Goal: Obtain resource: Download file/media

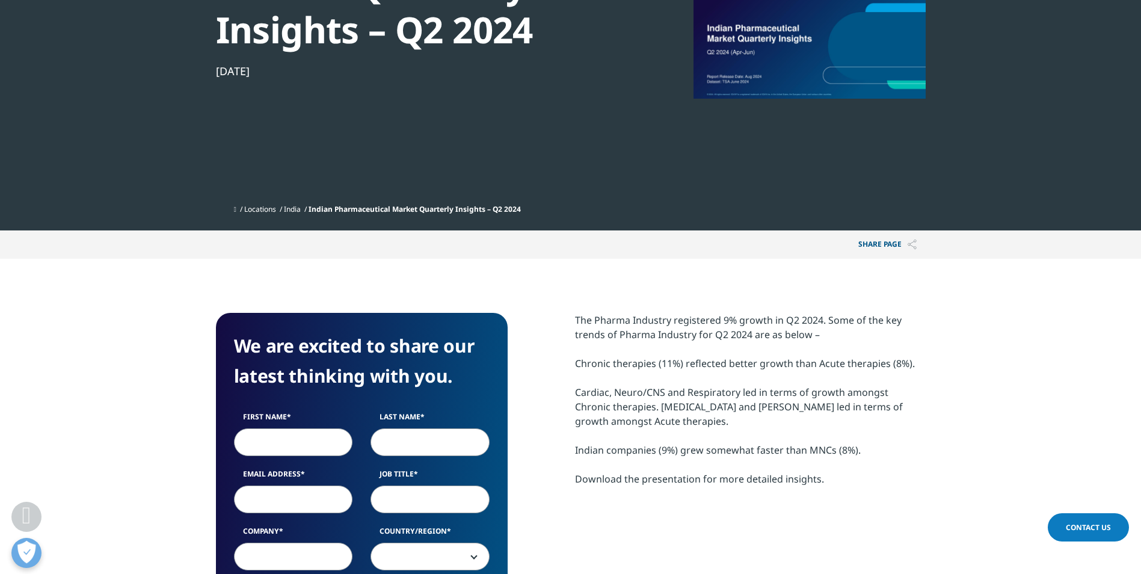
scroll to position [301, 0]
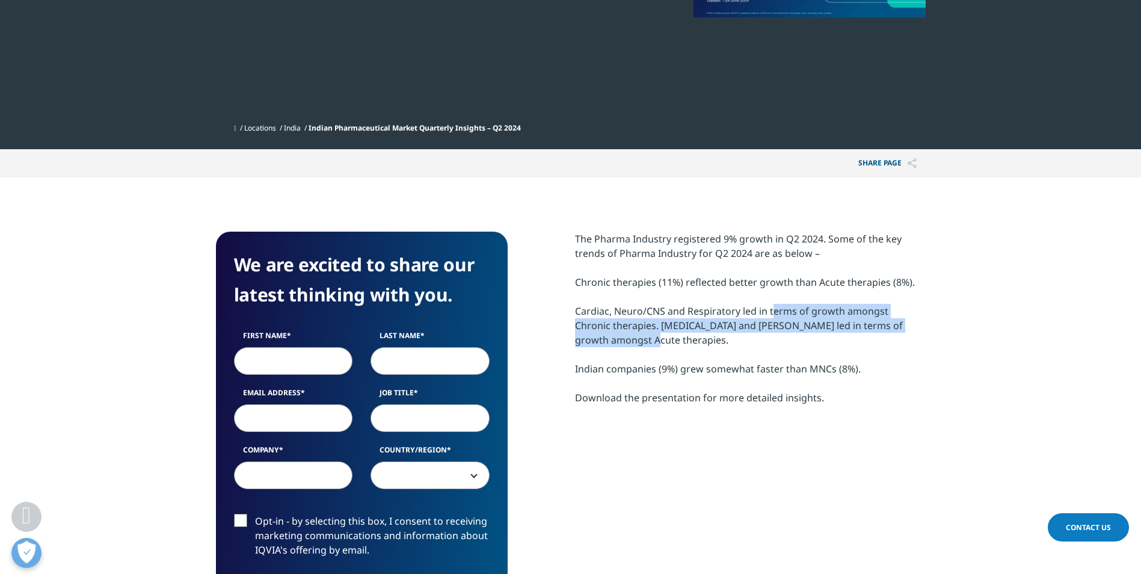
drag, startPoint x: 768, startPoint y: 310, endPoint x: 910, endPoint y: 333, distance: 143.6
click at [910, 333] on div "The Pharma Industry registered 9% growth in Q2 2024. Some of the key trends of …" at bounding box center [750, 318] width 351 height 173
drag, startPoint x: 910, startPoint y: 333, endPoint x: 833, endPoint y: 343, distance: 77.6
click at [833, 343] on div "The Pharma Industry registered 9% growth in Q2 2024. Some of the key trends of …" at bounding box center [750, 318] width 351 height 173
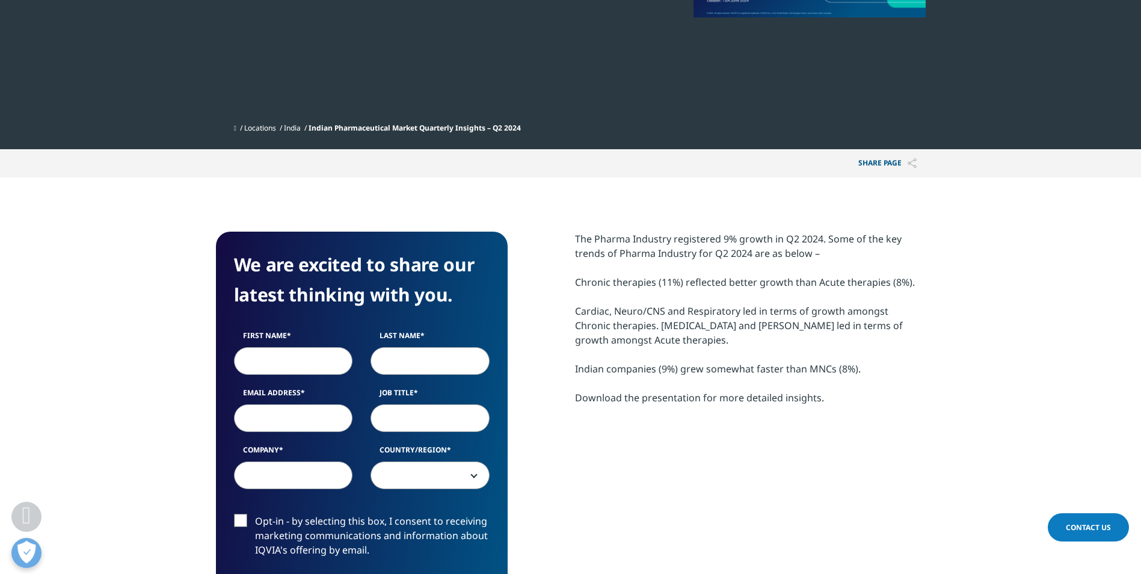
click at [722, 340] on div "The Pharma Industry registered 9% growth in Q2 2024. Some of the key trends of …" at bounding box center [750, 318] width 351 height 173
drag, startPoint x: 614, startPoint y: 342, endPoint x: 629, endPoint y: 341, distance: 15.0
click at [613, 342] on div "The Pharma Industry registered 9% growth in Q2 2024. Some of the key trends of …" at bounding box center [750, 318] width 351 height 173
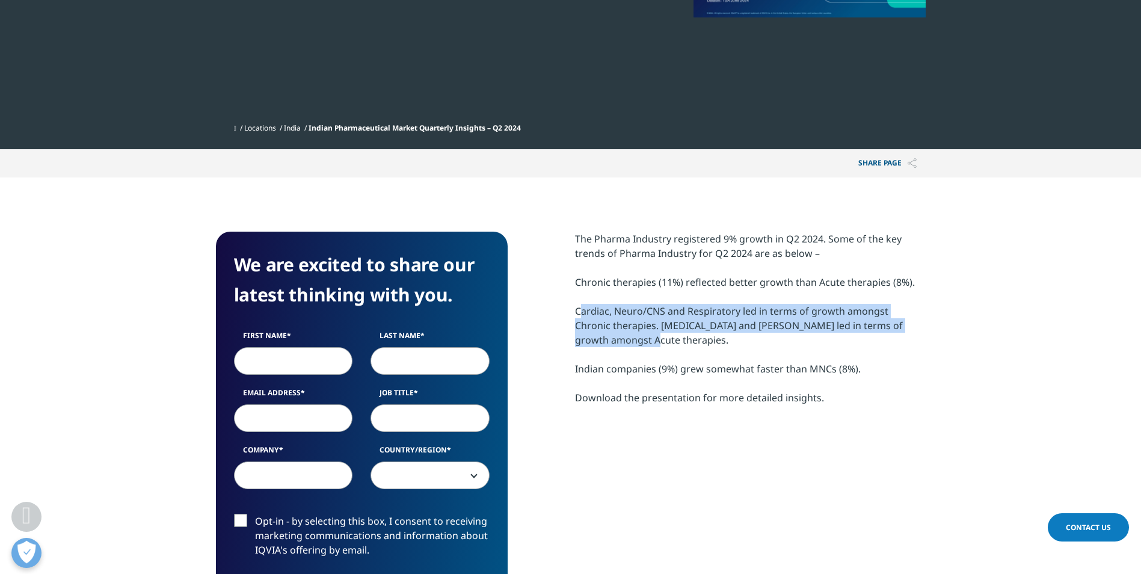
drag, startPoint x: 636, startPoint y: 340, endPoint x: 563, endPoint y: 308, distance: 80.2
click at [563, 308] on div "We are excited to share our latest thinking with you. First Name Last Name Emai…" at bounding box center [571, 464] width 710 height 465
drag, startPoint x: 564, startPoint y: 308, endPoint x: 708, endPoint y: 345, distance: 148.3
click at [708, 345] on div "The Pharma Industry registered 9% growth in Q2 2024. Some of the key trends of …" at bounding box center [750, 318] width 351 height 173
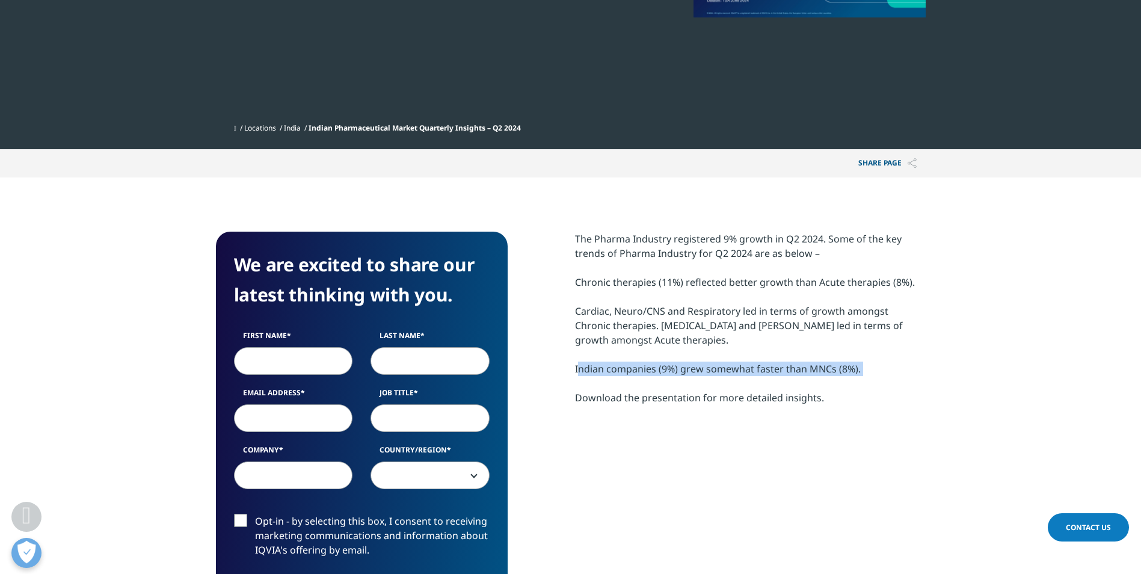
drag, startPoint x: 576, startPoint y: 370, endPoint x: 873, endPoint y: 380, distance: 296.6
click at [873, 380] on div "The Pharma Industry registered 9% growth in Q2 2024. Some of the key trends of …" at bounding box center [750, 318] width 351 height 173
drag, startPoint x: 873, startPoint y: 380, endPoint x: 836, endPoint y: 414, distance: 49.4
click at [838, 413] on section "The Pharma Industry registered 9% growth in Q2 2024. Some of the key trends of …" at bounding box center [750, 333] width 351 height 203
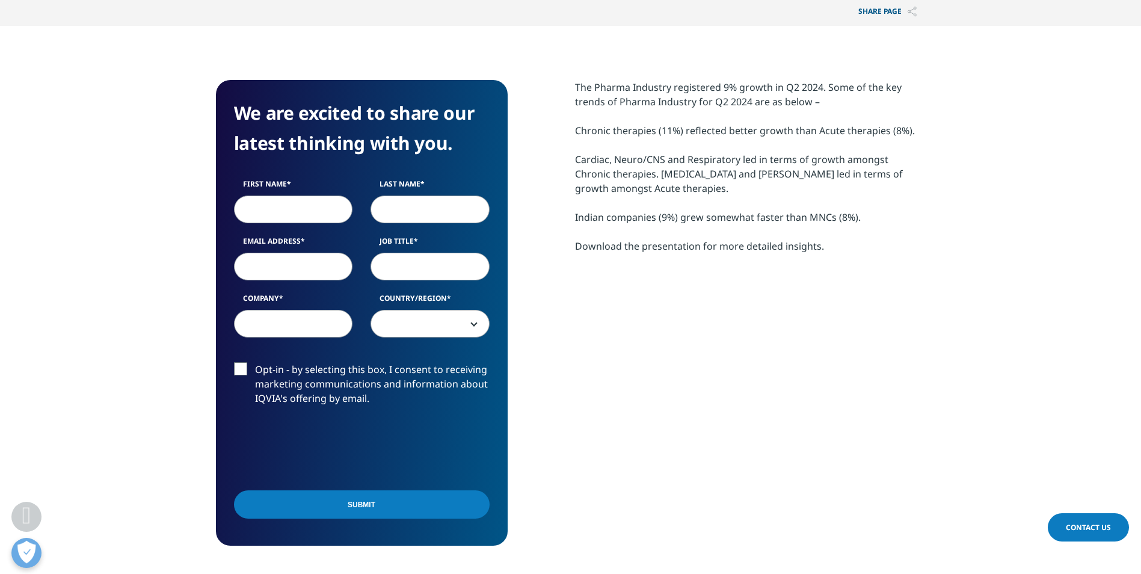
scroll to position [481, 0]
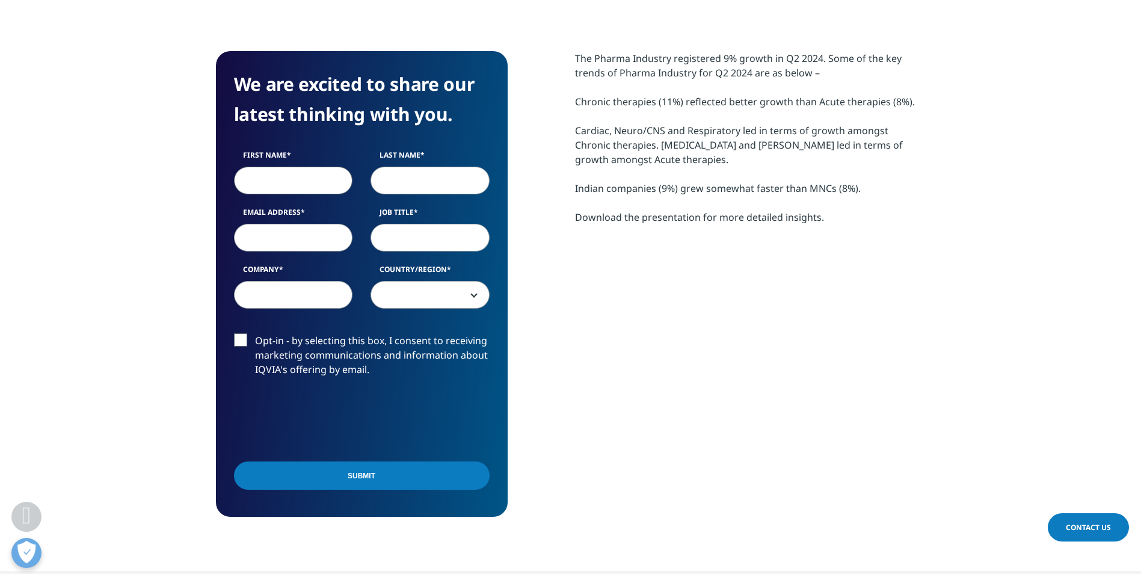
click at [287, 188] on input "First Name" at bounding box center [293, 181] width 119 height 28
type input "Shellon"
type input "Li"
type input "shellon.li@iqvia.com"
type input "IQVIA"
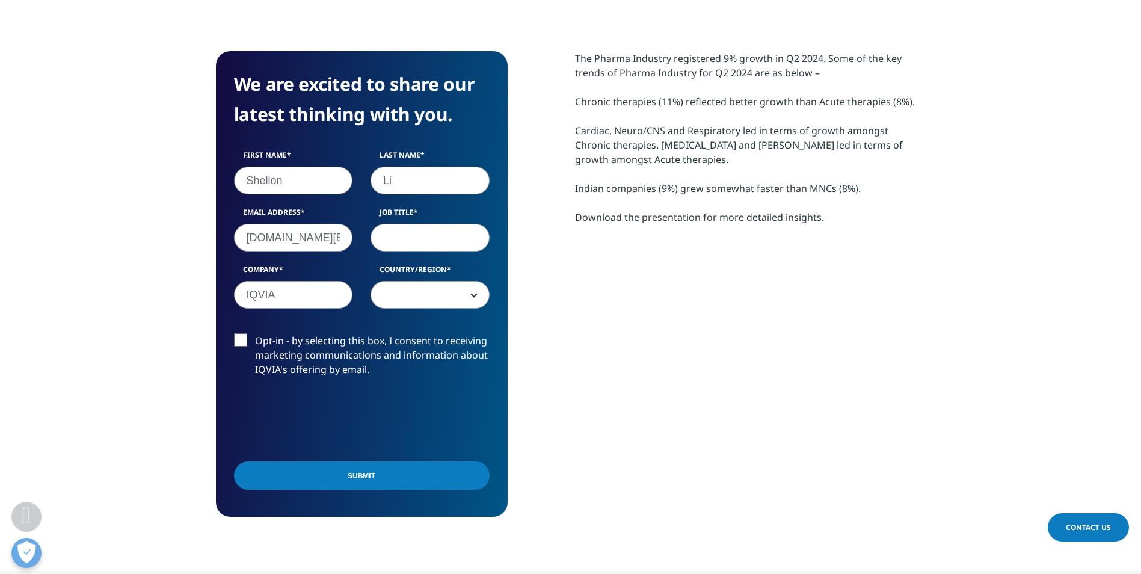
select select "[GEOGRAPHIC_DATA]"
click at [437, 241] on input "Job Title" at bounding box center [429, 238] width 119 height 28
type input "Associate Director"
click at [330, 468] on input "Submit" at bounding box center [362, 475] width 256 height 28
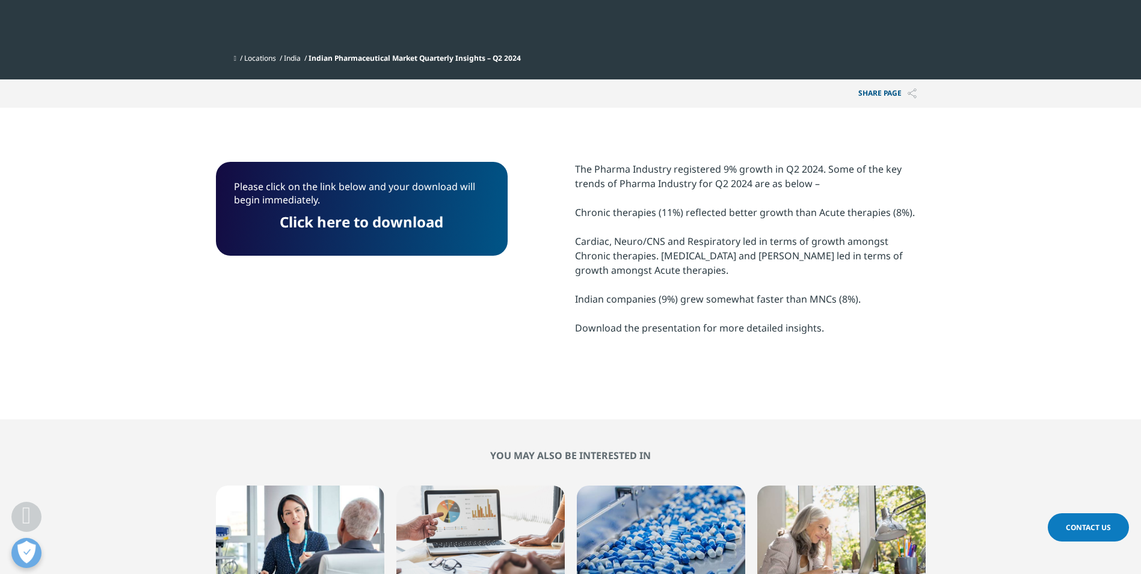
scroll to position [370, 0]
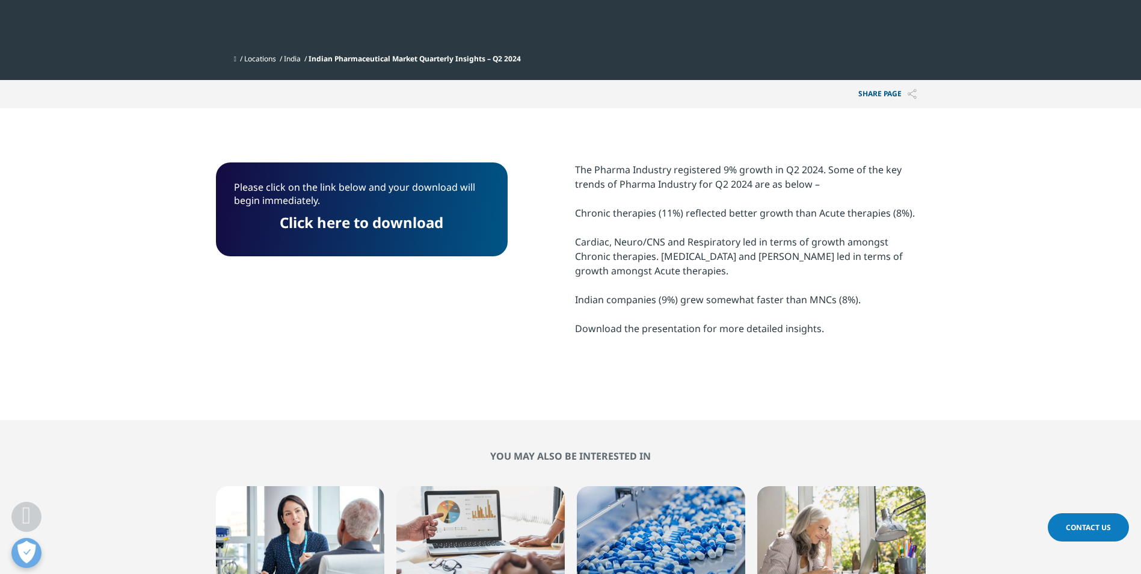
click at [426, 221] on link "Click here to download" at bounding box center [362, 222] width 164 height 20
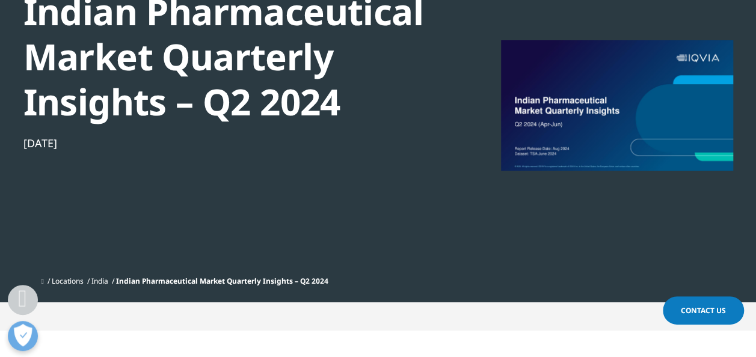
scroll to position [129, 0]
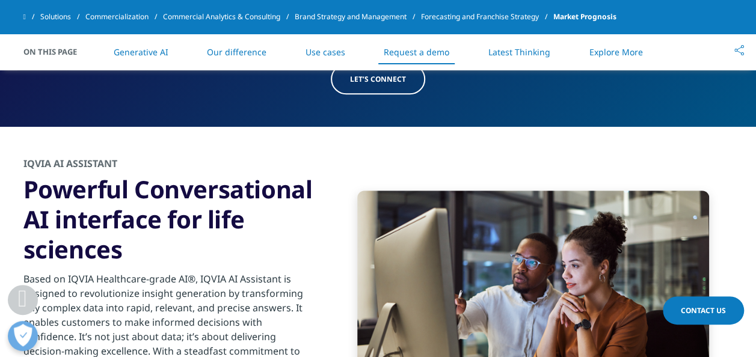
scroll to position [2586, 0]
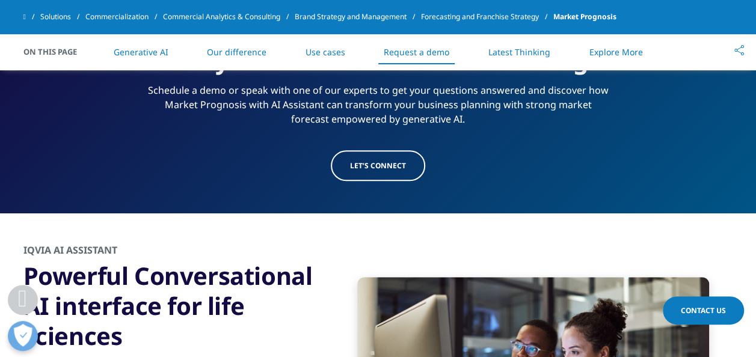
click at [601, 14] on span "Market Prognosis" at bounding box center [584, 17] width 63 height 22
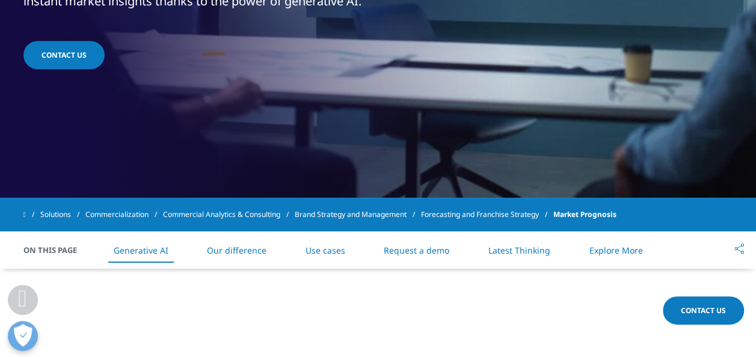
scroll to position [361, 0]
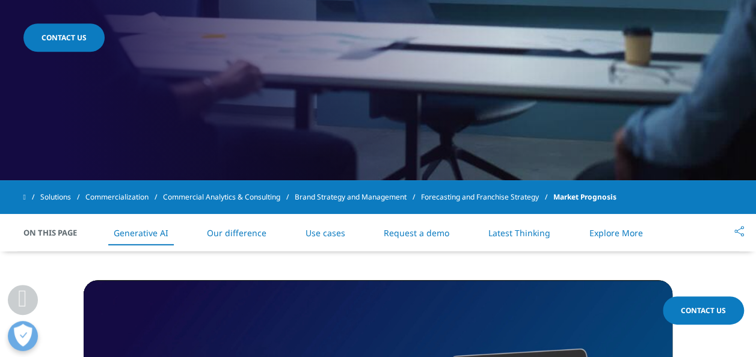
click at [322, 232] on link "Use cases" at bounding box center [325, 232] width 40 height 11
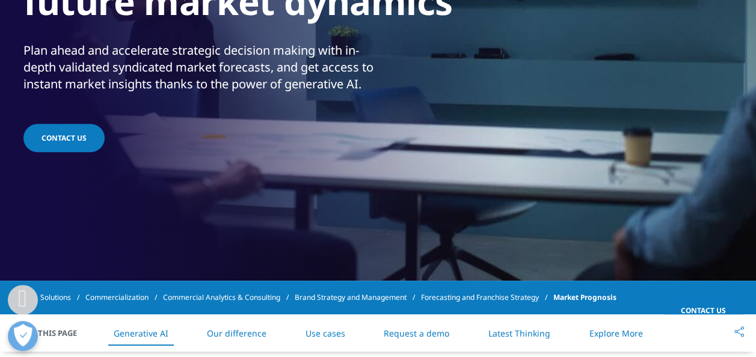
scroll to position [370, 0]
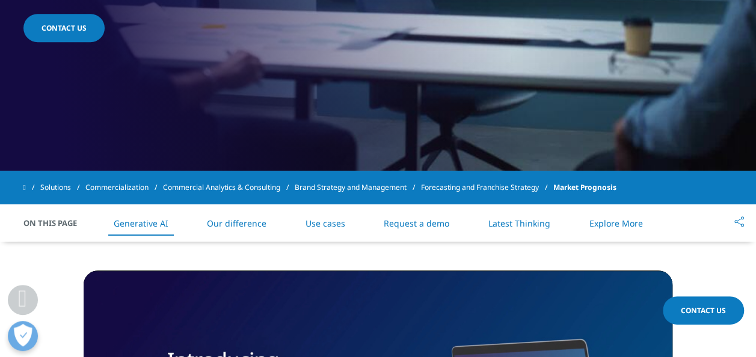
drag, startPoint x: 321, startPoint y: 220, endPoint x: 352, endPoint y: 218, distance: 31.9
click at [322, 219] on link "Use cases" at bounding box center [325, 223] width 40 height 11
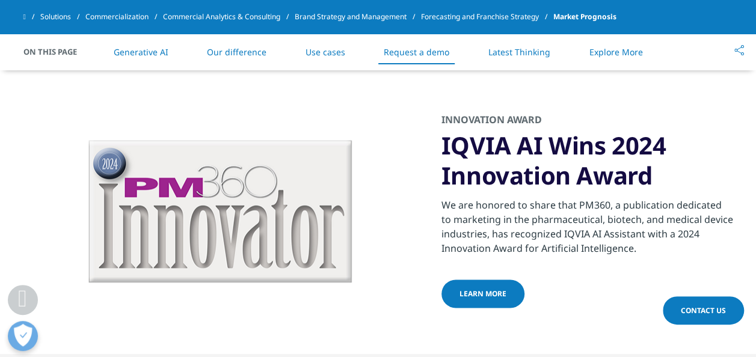
scroll to position [3134, 0]
